Goal: Task Accomplishment & Management: Use online tool/utility

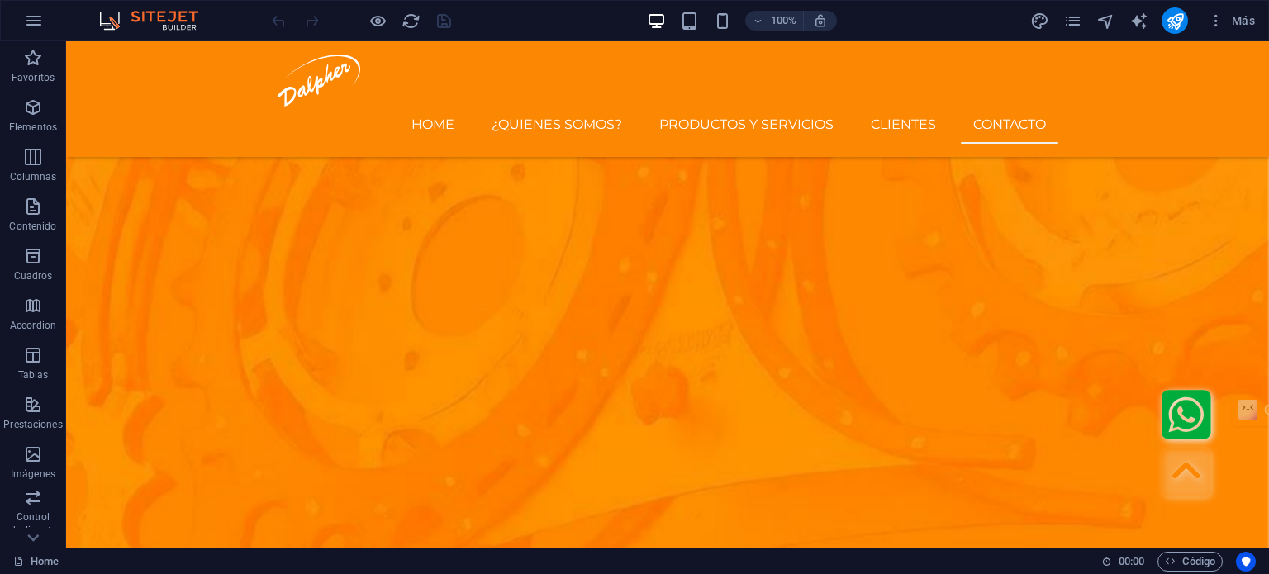
scroll to position [5039, 0]
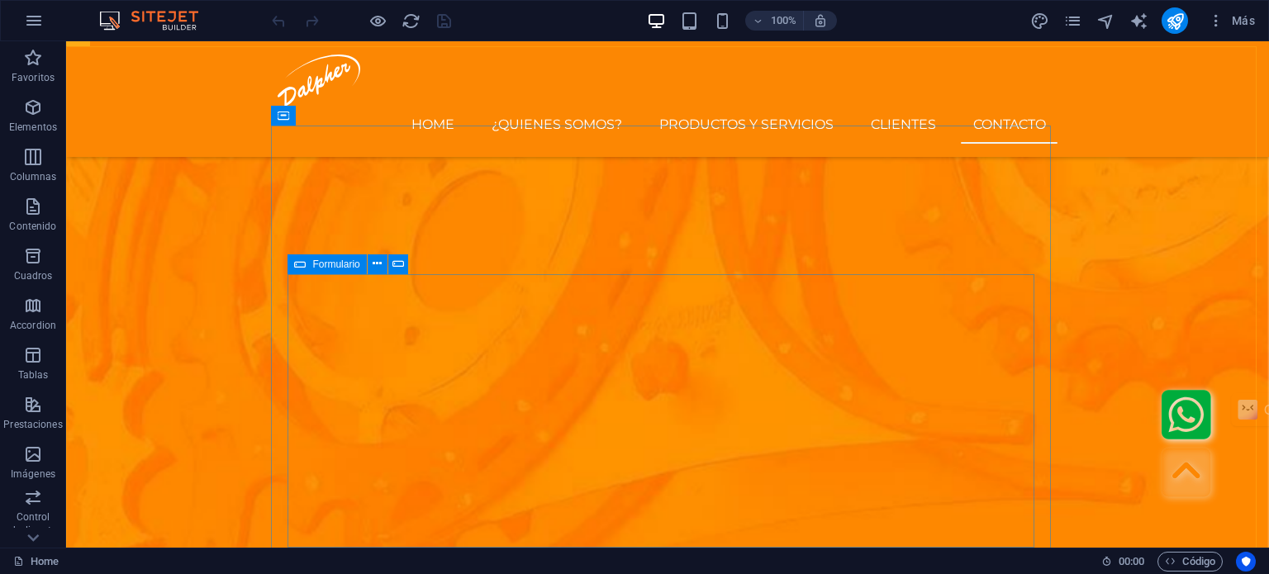
click at [301, 264] on icon at bounding box center [300, 264] width 12 height 20
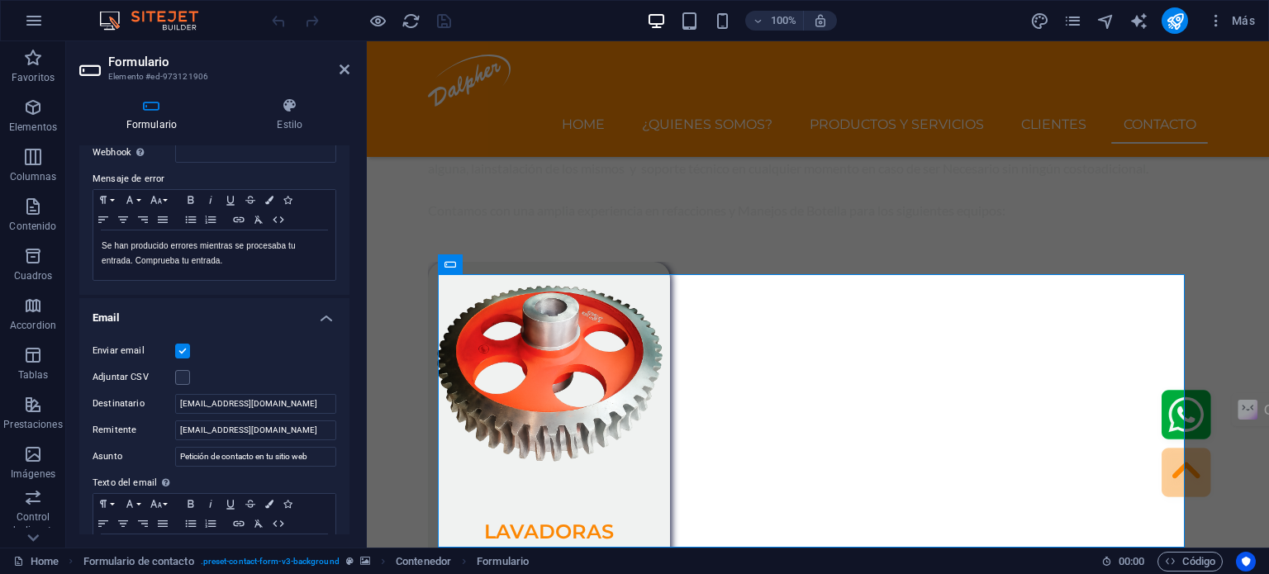
scroll to position [330, 0]
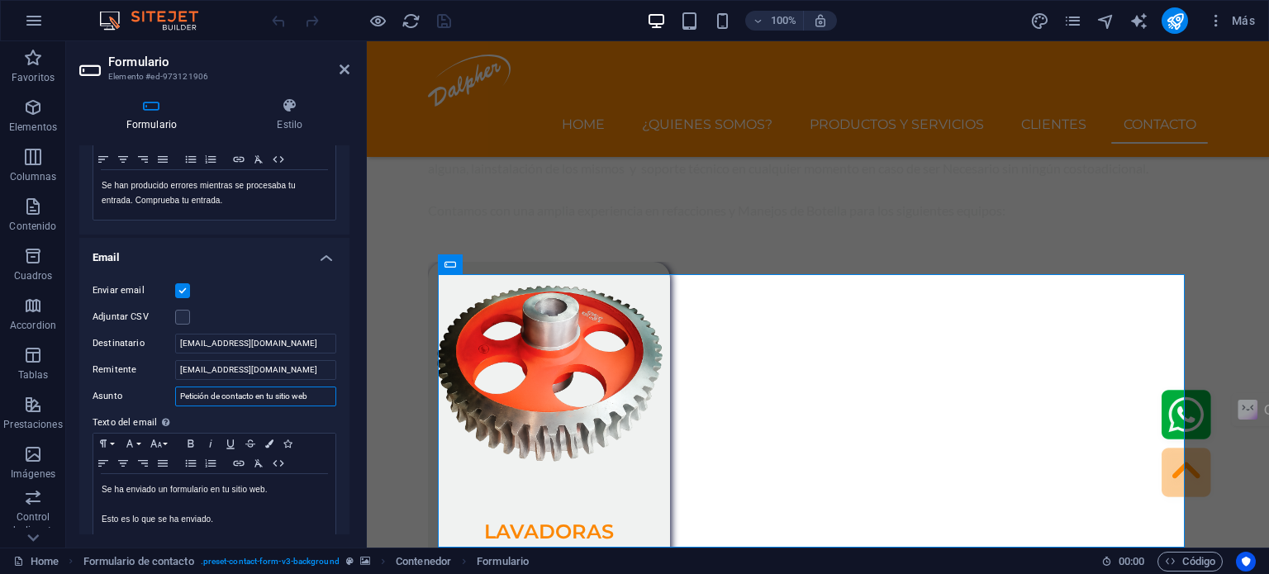
click at [230, 395] on input "Petición de contacto en tu sitio web" at bounding box center [255, 397] width 161 height 20
click at [149, 376] on label "Remitente" at bounding box center [134, 370] width 83 height 20
click at [175, 376] on input "[EMAIL_ADDRESS][DOMAIN_NAME]" at bounding box center [255, 370] width 161 height 20
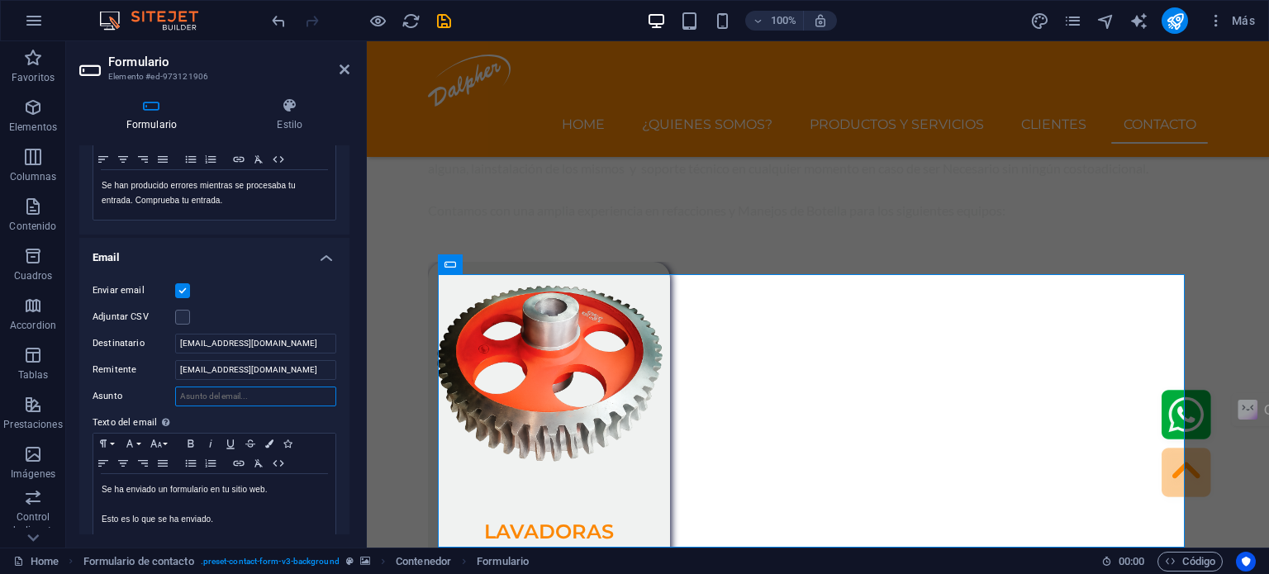
click at [211, 396] on input "Asunto" at bounding box center [255, 397] width 161 height 20
type input "Petición de contacto en tu sitio web"
click at [241, 401] on input "Petición de contacto en tu sitio web" at bounding box center [255, 397] width 161 height 20
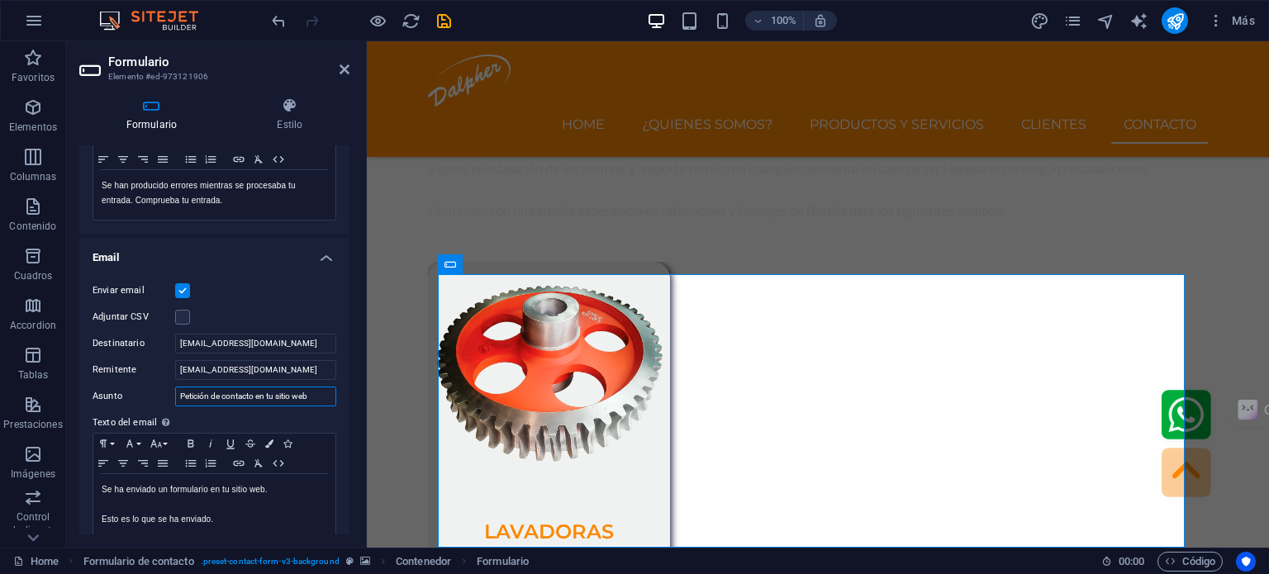
click at [241, 401] on input "Petición de contacto en tu sitio web" at bounding box center [255, 397] width 161 height 20
